Goal: Task Accomplishment & Management: Manage account settings

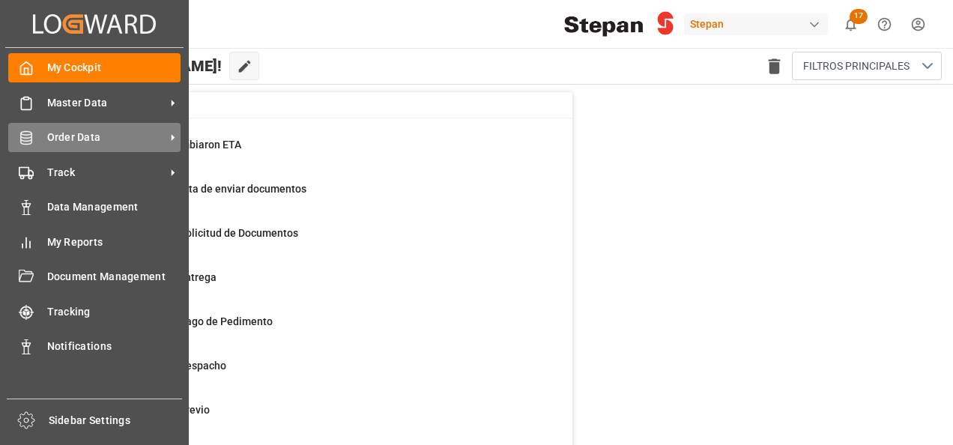
click at [54, 134] on span "Order Data" at bounding box center [106, 138] width 118 height 16
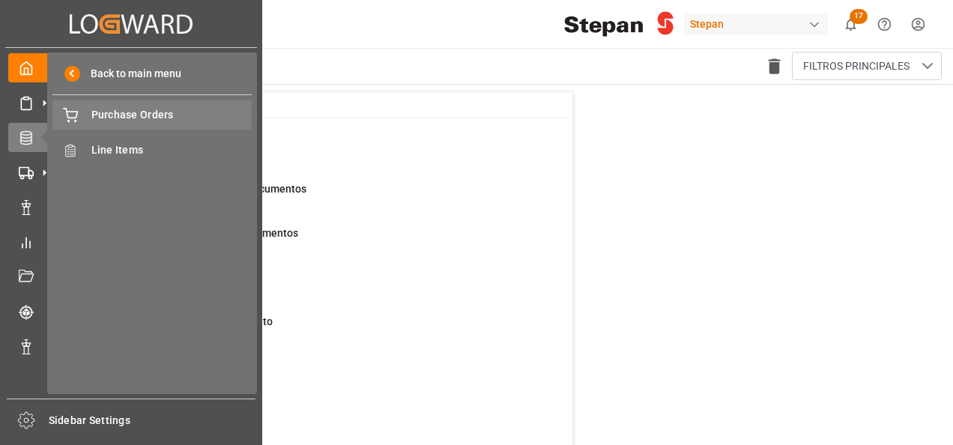
click at [118, 125] on div "Purchase Orders Purchase Orders" at bounding box center [151, 114] width 199 height 29
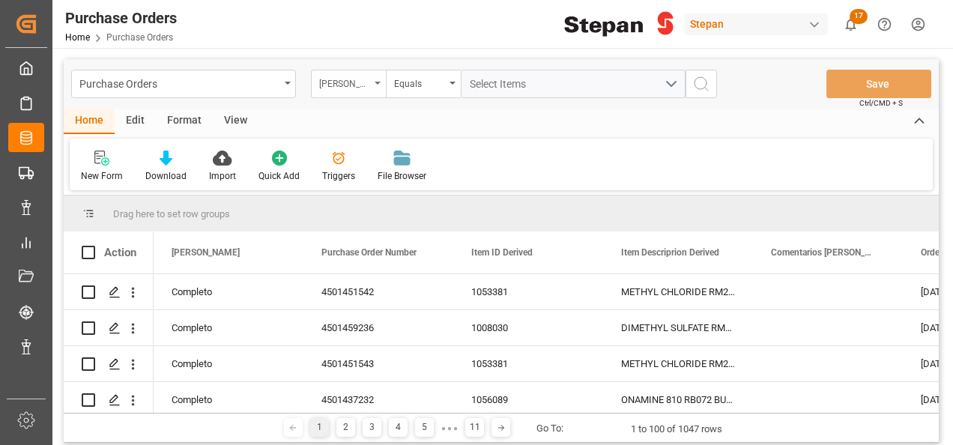
click at [370, 79] on div "[PERSON_NAME]" at bounding box center [348, 84] width 75 height 28
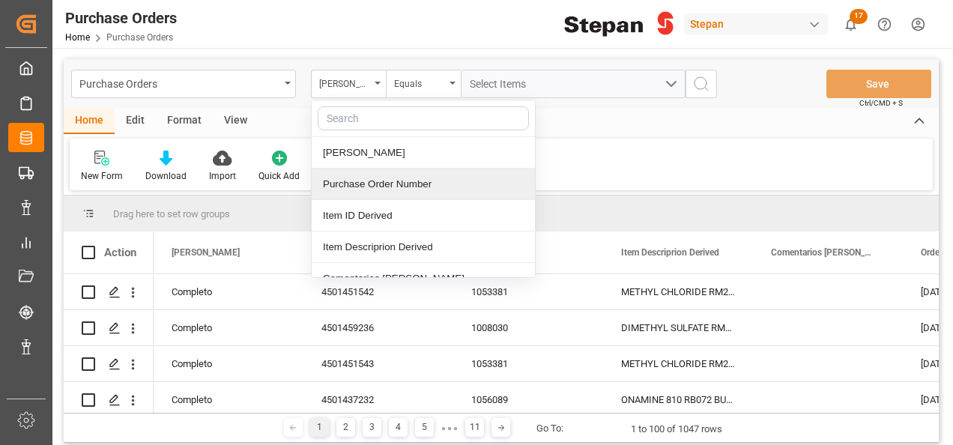
click at [337, 187] on div "Purchase Order Number" at bounding box center [423, 184] width 223 height 31
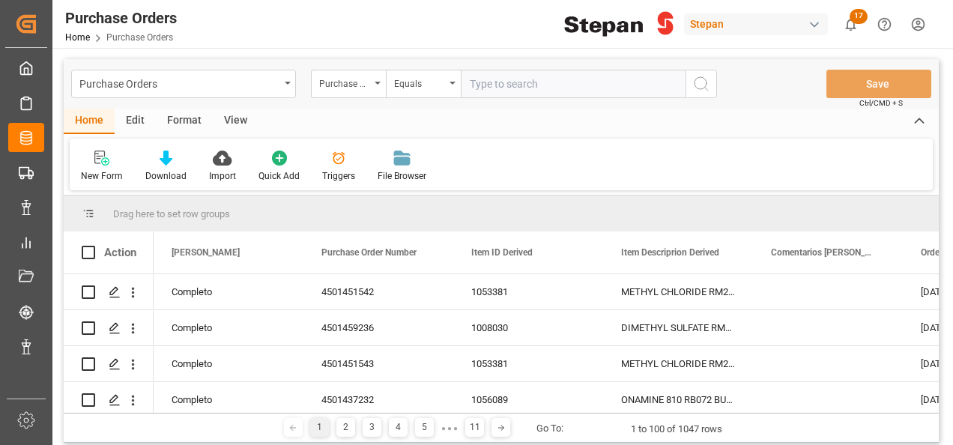
click at [485, 85] on input "text" at bounding box center [573, 84] width 225 height 28
click at [505, 80] on input "text" at bounding box center [573, 84] width 225 height 28
paste input "4501488026"
type input "4501488026"
click at [704, 76] on icon "search button" at bounding box center [701, 84] width 18 height 18
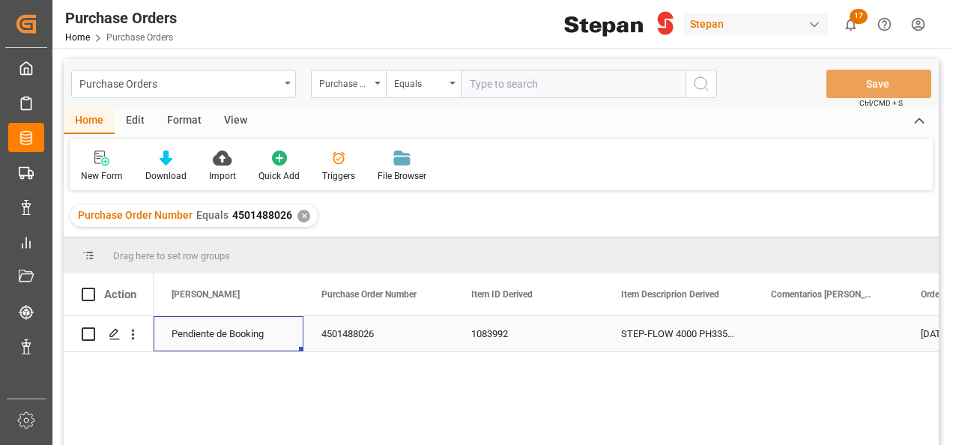
click at [195, 337] on div "Pendiente de Booking" at bounding box center [229, 334] width 114 height 34
click at [282, 343] on icon "open menu" at bounding box center [276, 343] width 18 height 18
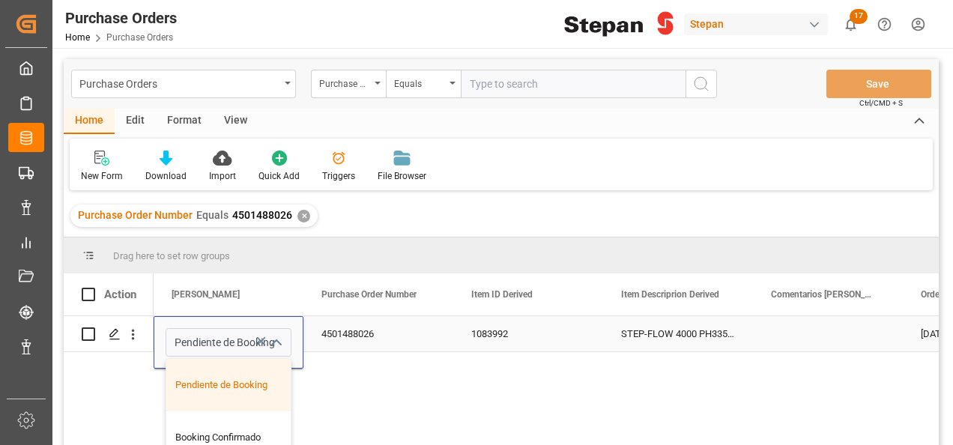
scroll to position [75, 0]
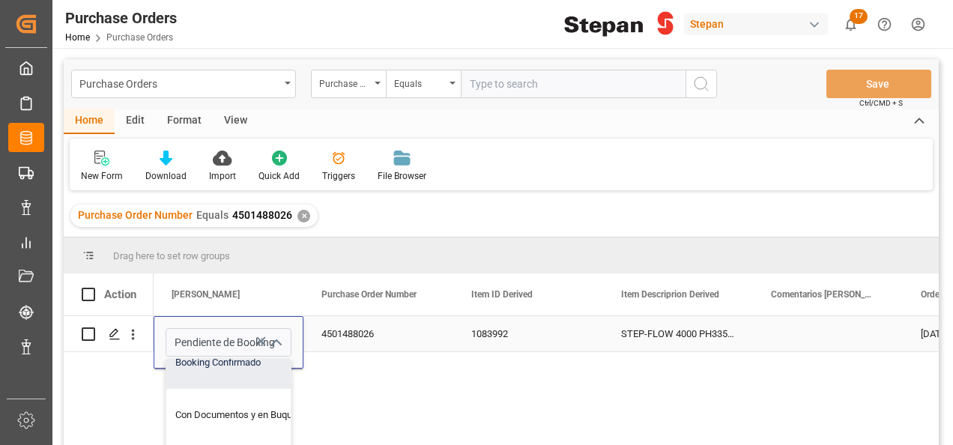
click at [229, 367] on div "Booking Confirmado" at bounding box center [243, 362] width 154 height 52
type input "Booking Confirmado"
click at [399, 343] on div "4501488026" at bounding box center [378, 333] width 150 height 35
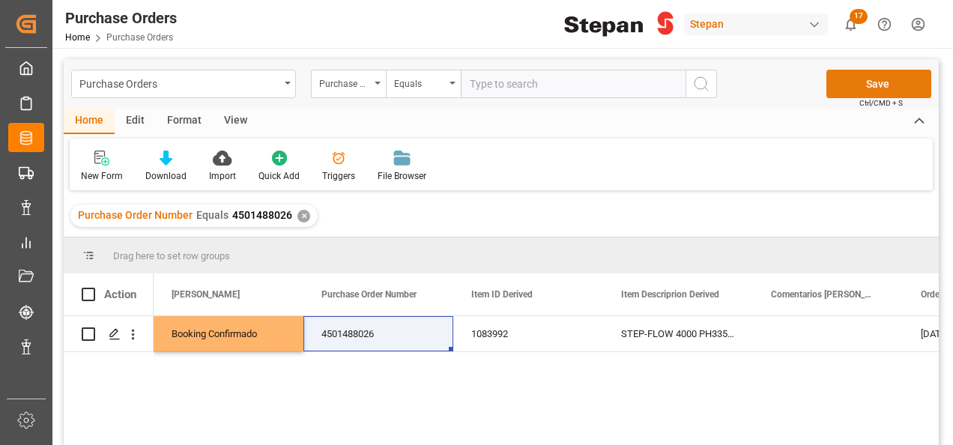
click at [880, 75] on button "Save" at bounding box center [879, 84] width 105 height 28
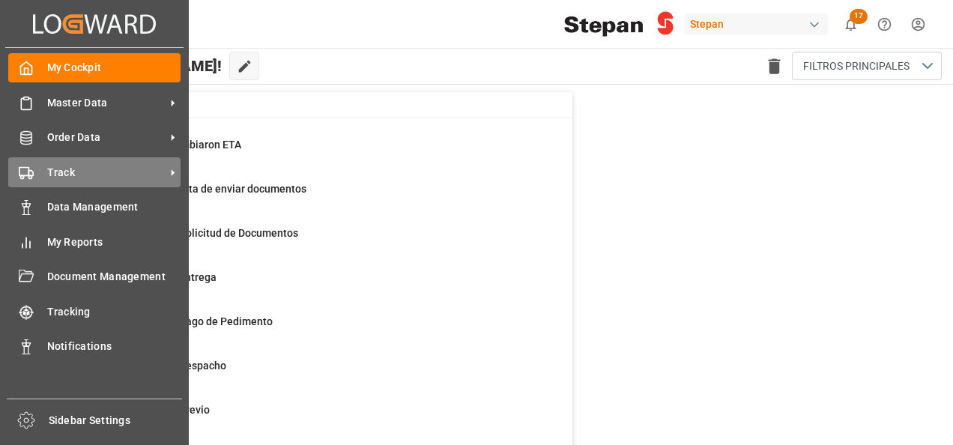
click at [76, 177] on span "Track" at bounding box center [106, 173] width 118 height 16
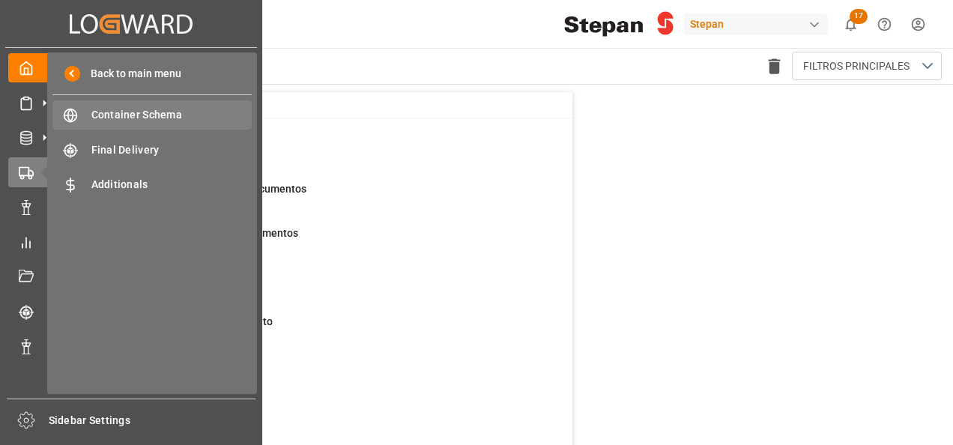
click at [132, 118] on span "Container Schema" at bounding box center [171, 115] width 161 height 16
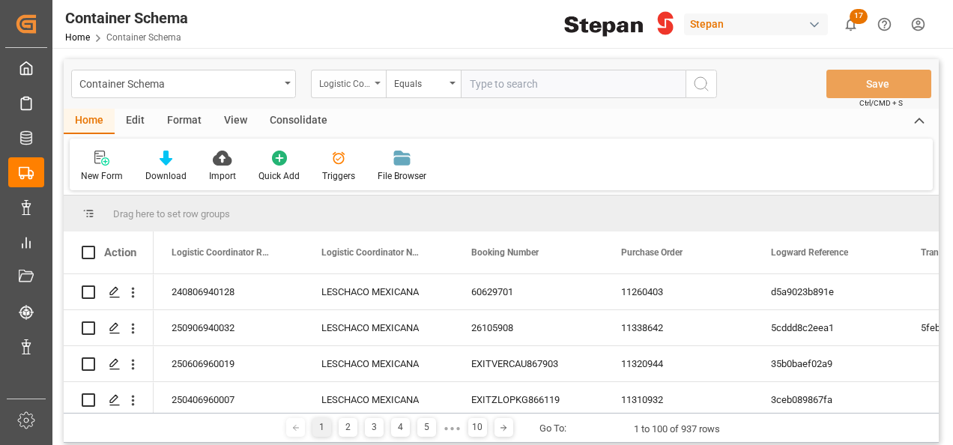
click at [373, 80] on div "Logistic Coordinator Reference Number" at bounding box center [348, 84] width 75 height 28
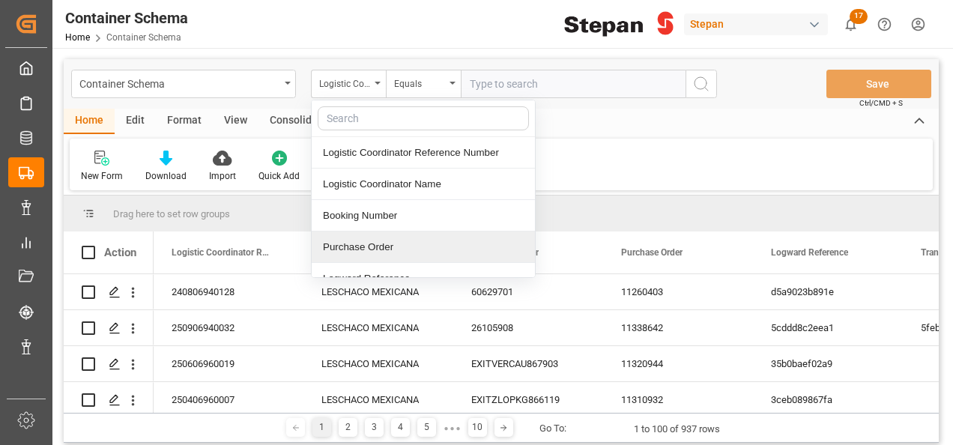
click at [346, 246] on div "Purchase Order" at bounding box center [423, 247] width 223 height 31
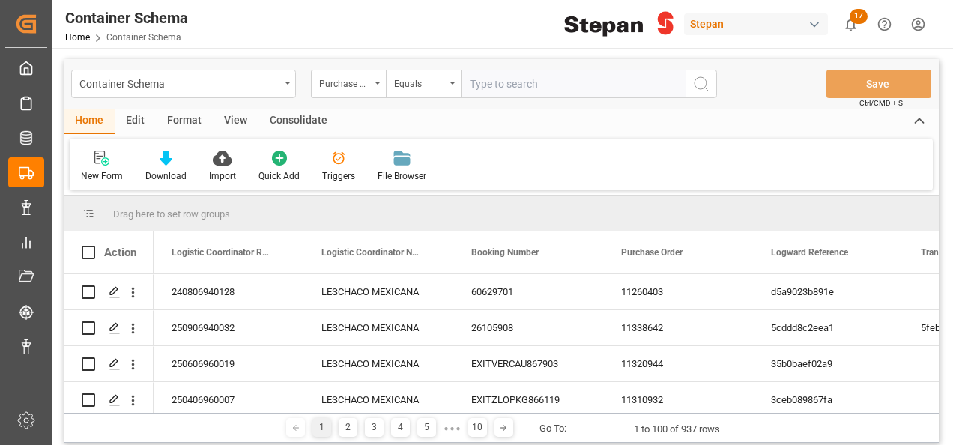
click at [482, 83] on input "text" at bounding box center [573, 84] width 225 height 28
paste input "4501479599"
type input "4501479599"
click at [705, 81] on icon "search button" at bounding box center [701, 84] width 18 height 18
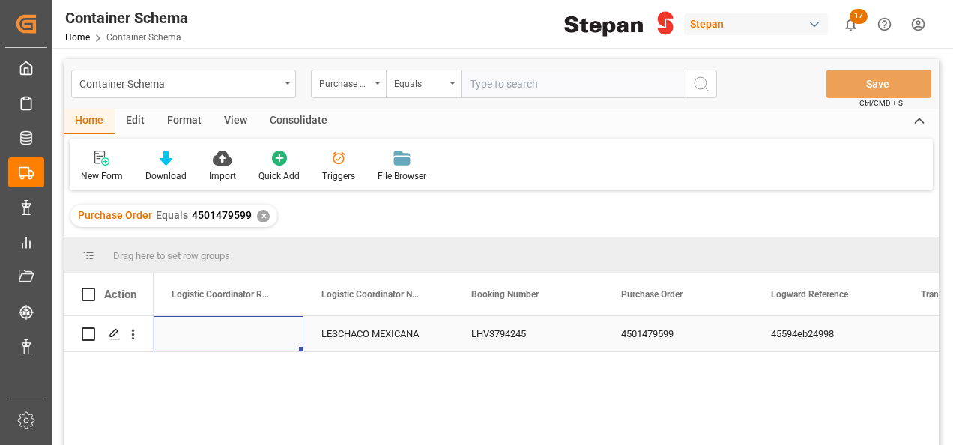
click at [204, 327] on div "Press SPACE to select this row." at bounding box center [229, 333] width 150 height 35
click at [180, 331] on div "Press SPACE to select this row." at bounding box center [229, 333] width 150 height 35
click at [180, 331] on input "Press SPACE to select this row." at bounding box center [229, 342] width 126 height 28
type input "251106900080"
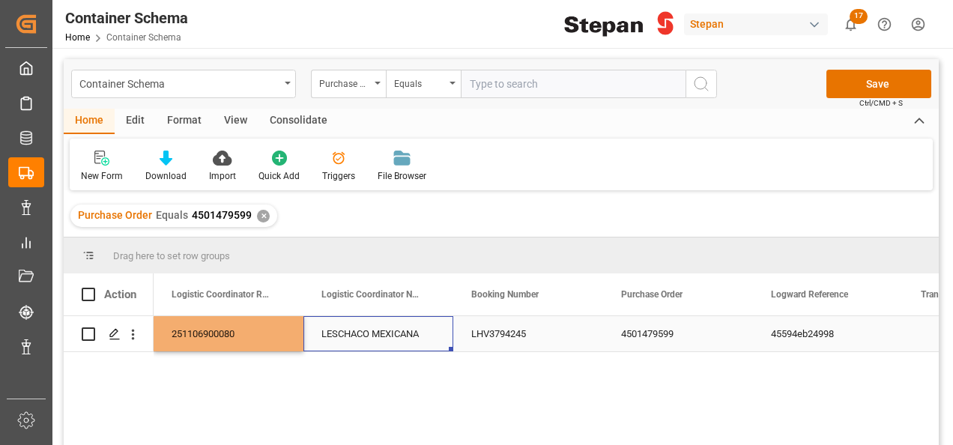
click at [350, 332] on div "LESCHACO MEXICANA" at bounding box center [378, 333] width 150 height 35
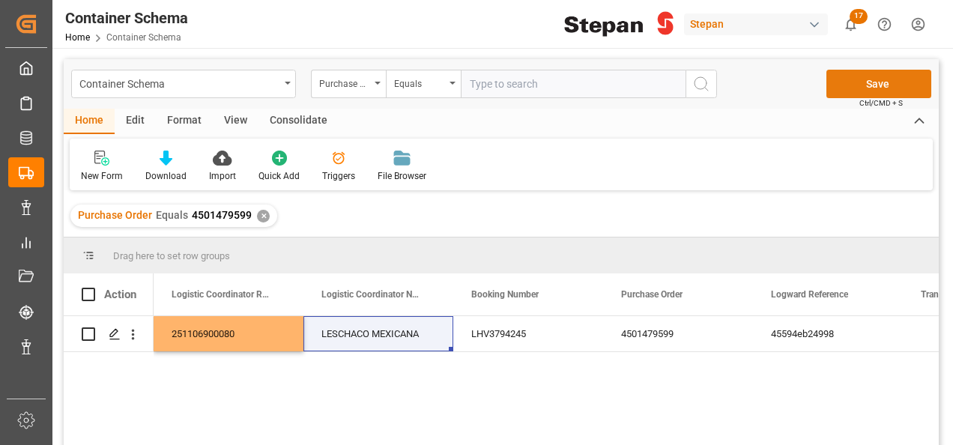
click at [873, 81] on button "Save" at bounding box center [879, 84] width 105 height 28
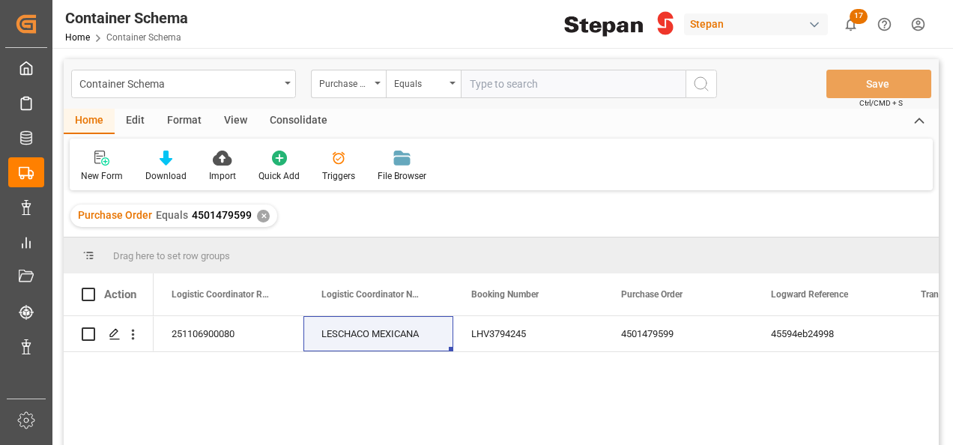
click at [259, 217] on div "✕" at bounding box center [263, 216] width 13 height 13
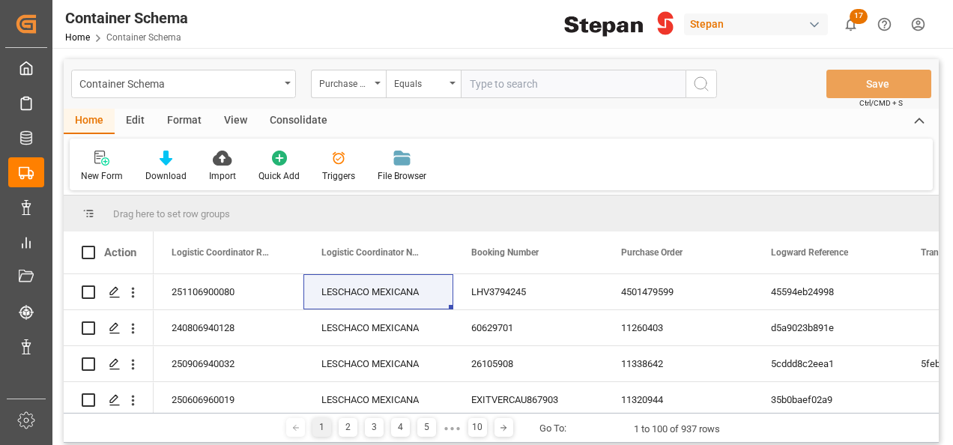
click at [485, 73] on input "text" at bounding box center [573, 84] width 225 height 28
paste input "4501484093"
type input "4501484093"
click at [701, 82] on icon "search button" at bounding box center [701, 84] width 18 height 18
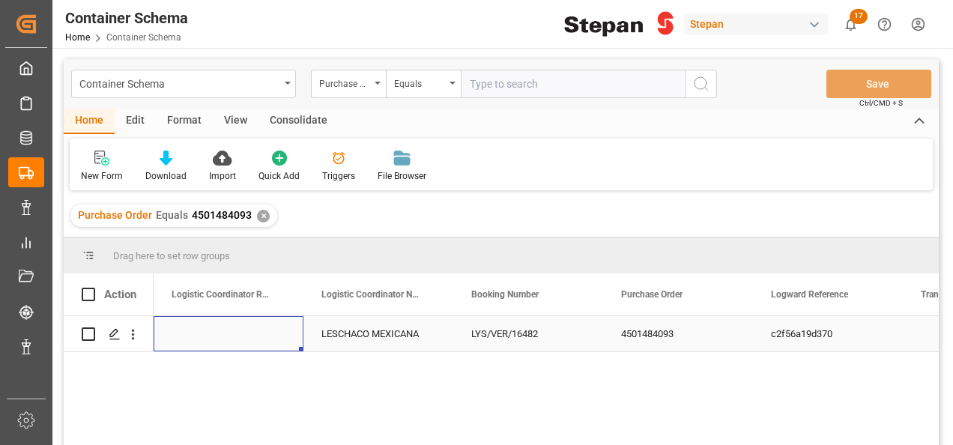
click at [201, 336] on div "Press SPACE to select this row." at bounding box center [229, 333] width 150 height 35
click at [201, 336] on input "Press SPACE to select this row." at bounding box center [229, 342] width 126 height 28
paste input "251115080017"
type input "251115080017"
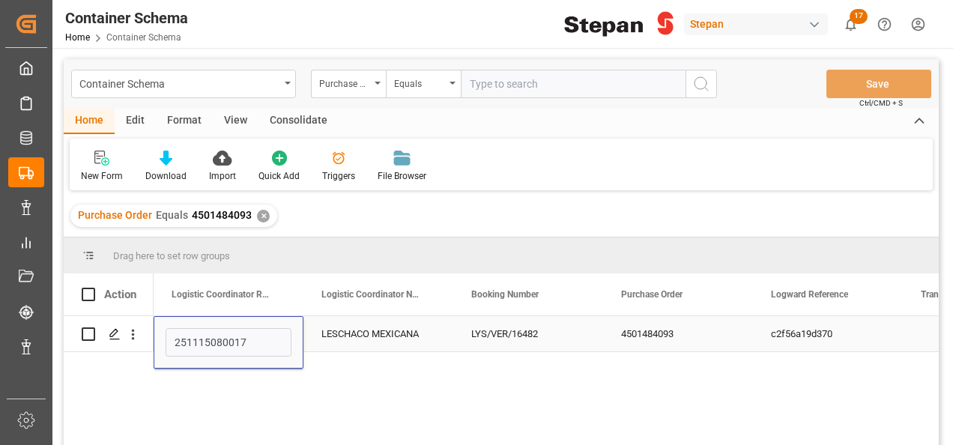
click at [384, 347] on div "LESCHACO MEXICANA" at bounding box center [378, 333] width 150 height 35
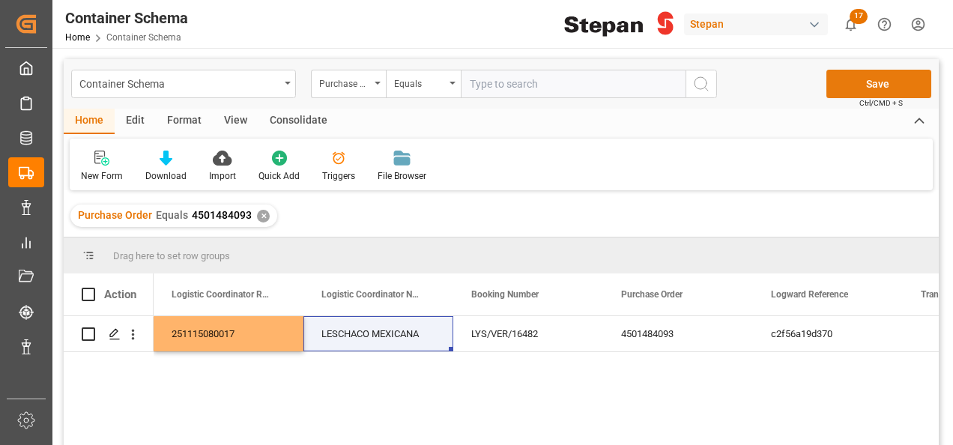
click at [871, 81] on button "Save" at bounding box center [879, 84] width 105 height 28
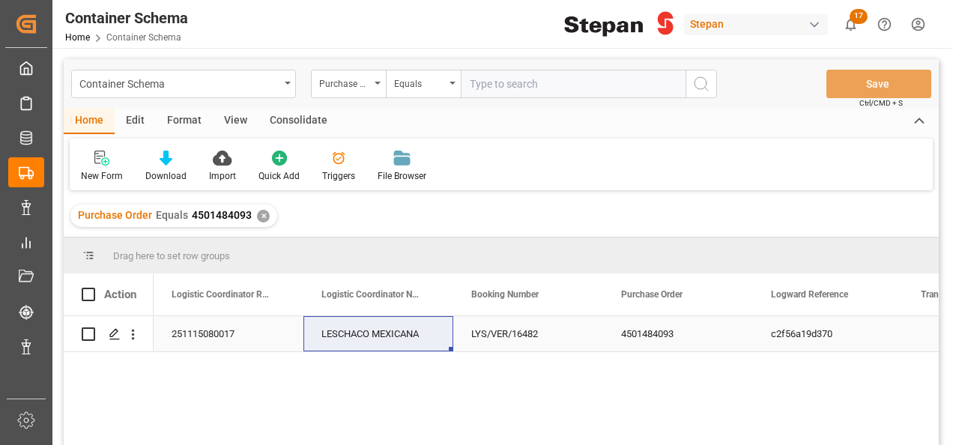
click at [304, 340] on div "LESCHACO MEXICANA" at bounding box center [378, 333] width 150 height 35
